Goal: Complete application form

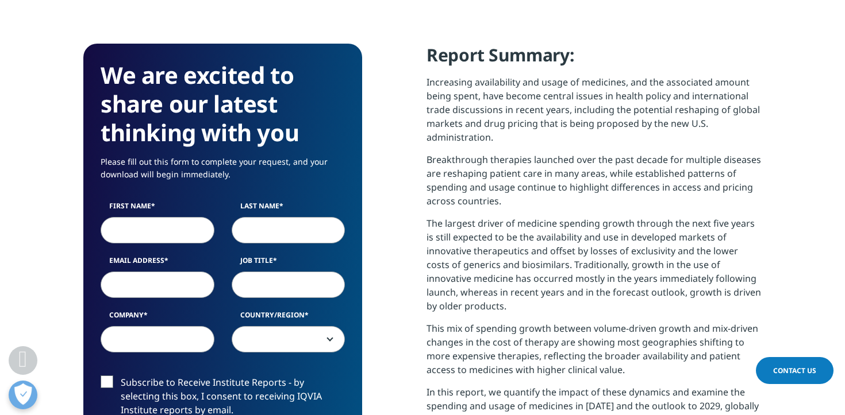
scroll to position [469, 0]
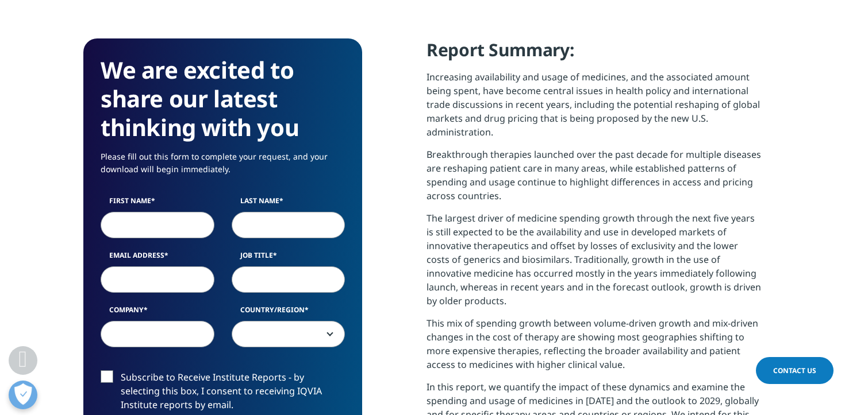
click at [134, 249] on div "First Name Last Name Email Address Job Title Company Country/Region [GEOGRAPHIC…" at bounding box center [222, 278] width 261 height 164
click at [135, 225] on input "First Name" at bounding box center [158, 225] width 114 height 26
type input "[GEOGRAPHIC_DATA]"
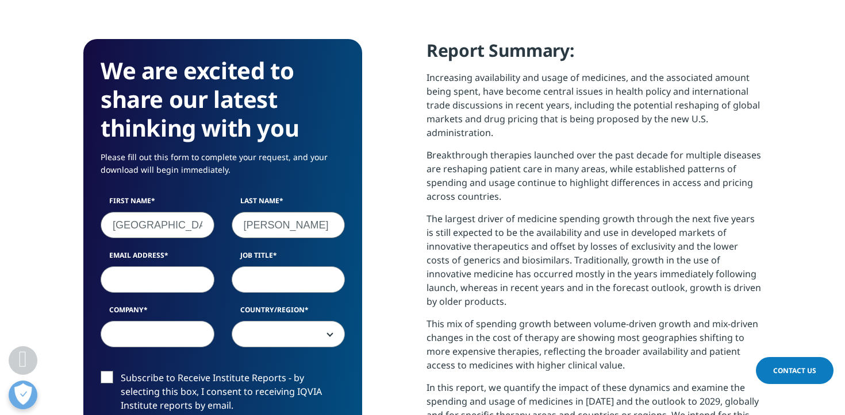
type input "[PERSON_NAME]"
type input "[EMAIL_ADDRESS][PERSON_NAME][DOMAIN_NAME]"
type input "Student"
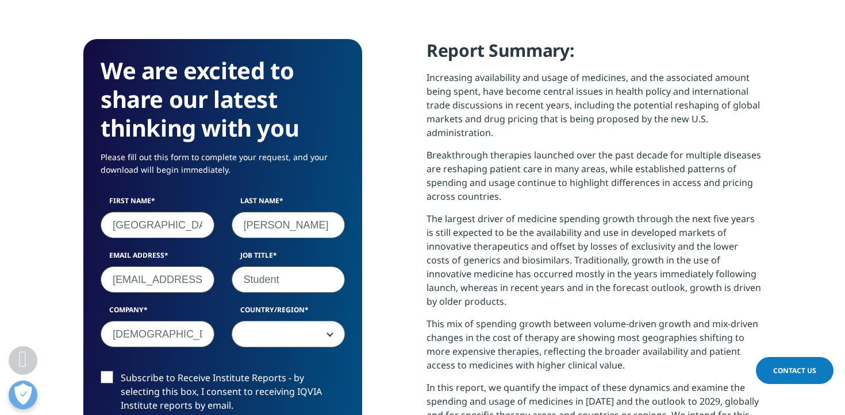
type input "[DEMOGRAPHIC_DATA]"
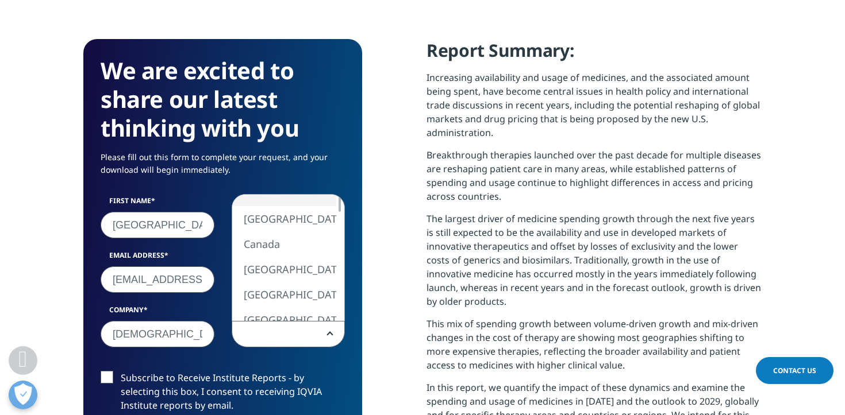
click at [272, 340] on span at bounding box center [288, 335] width 113 height 26
select select "[GEOGRAPHIC_DATA]"
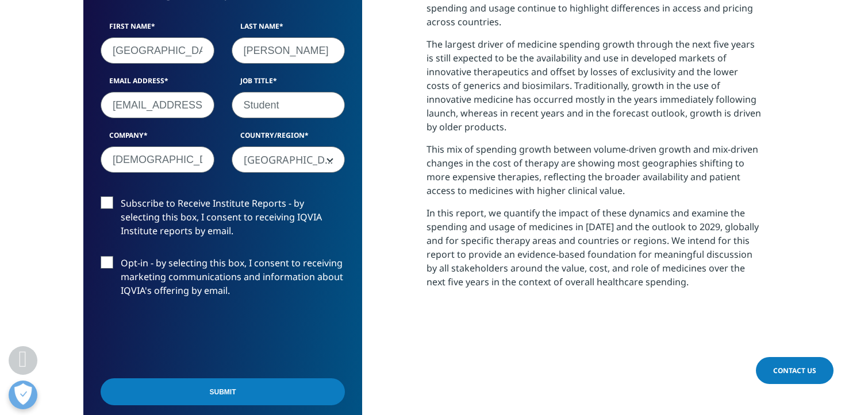
scroll to position [645, 0]
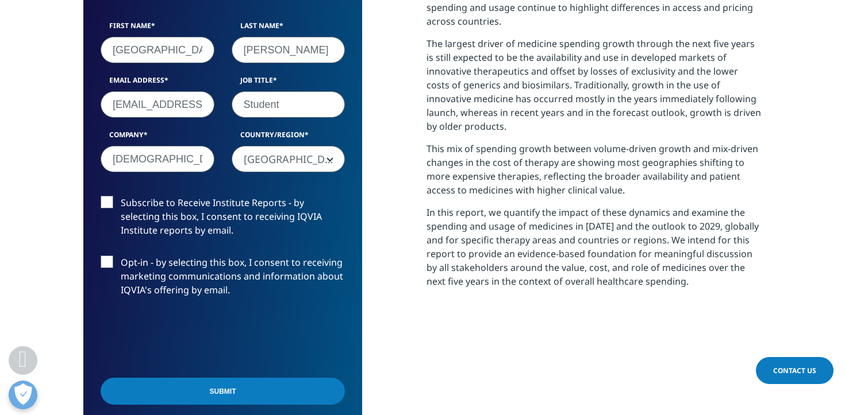
click at [168, 401] on input "Submit" at bounding box center [223, 391] width 244 height 27
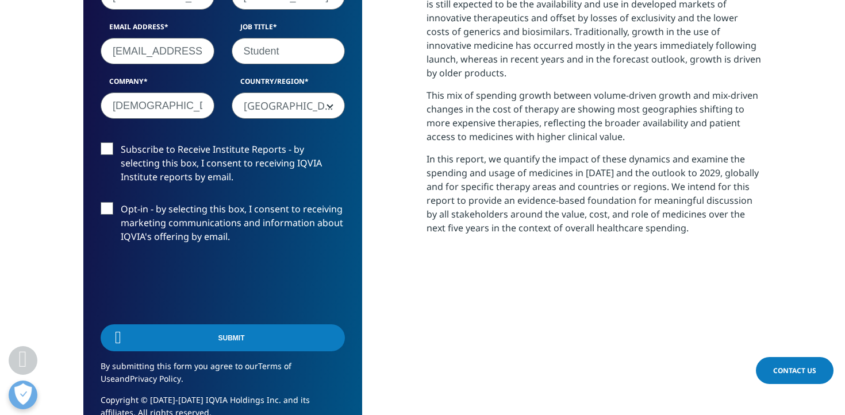
scroll to position [702, 0]
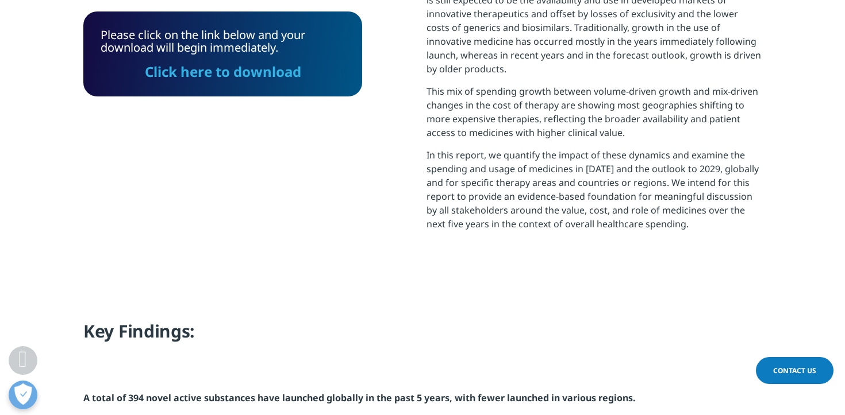
click at [190, 77] on link "Click here to download" at bounding box center [223, 71] width 156 height 19
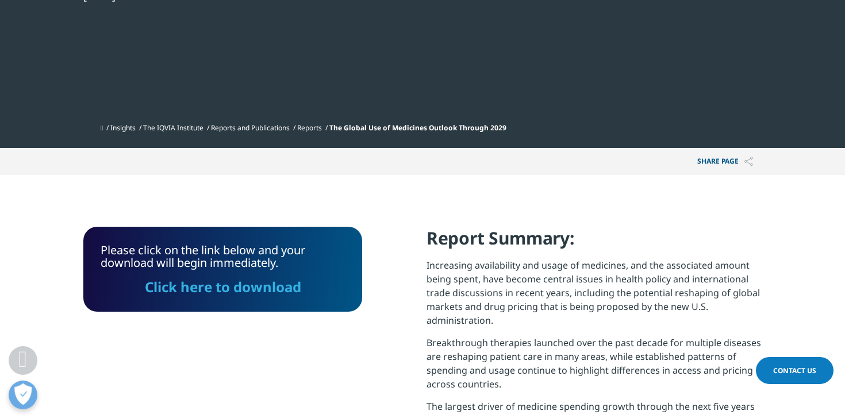
scroll to position [0, 0]
